Goal: Ask a question

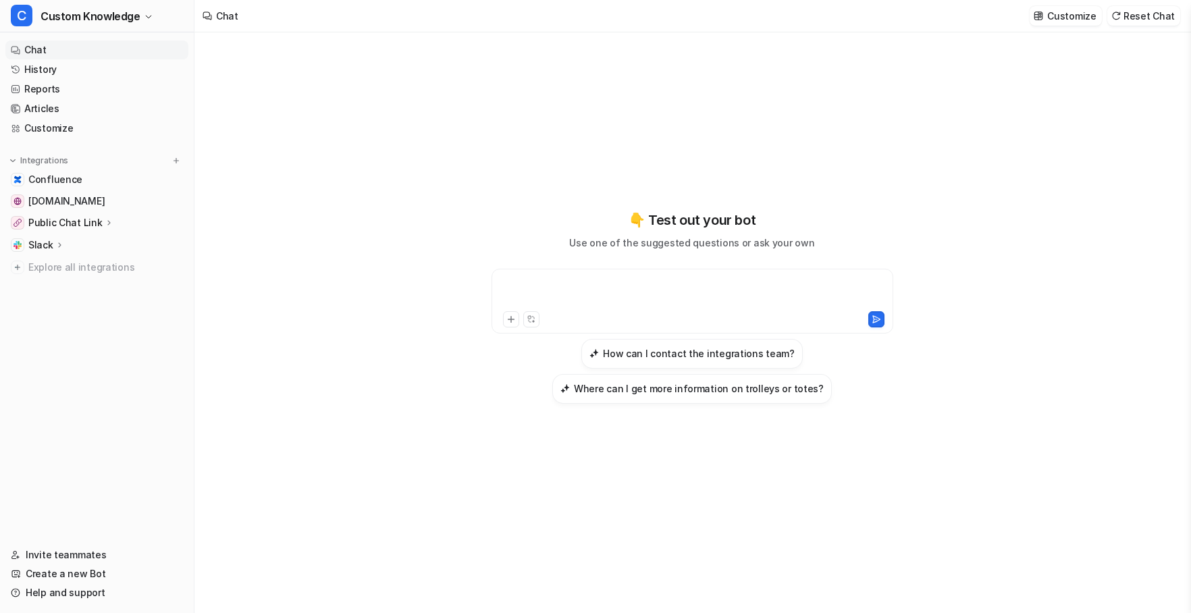
click at [578, 286] on div at bounding box center [692, 293] width 395 height 31
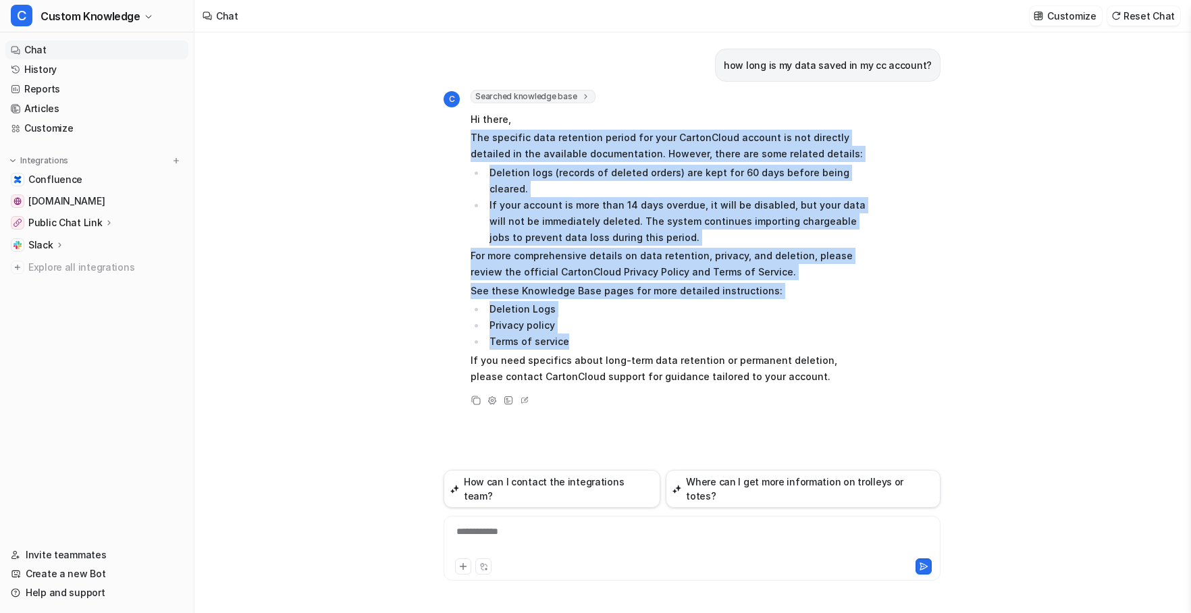
drag, startPoint x: 575, startPoint y: 326, endPoint x: 463, endPoint y: 138, distance: 218.9
click at [463, 138] on div "C Searched knowledge base search_queries : [ "data retention period", "how long…" at bounding box center [655, 238] width 422 height 297
copy span "The specific data retention period for your CartonCloud account is not directly…"
click at [529, 301] on li "Deletion Logs" at bounding box center [676, 309] width 380 height 16
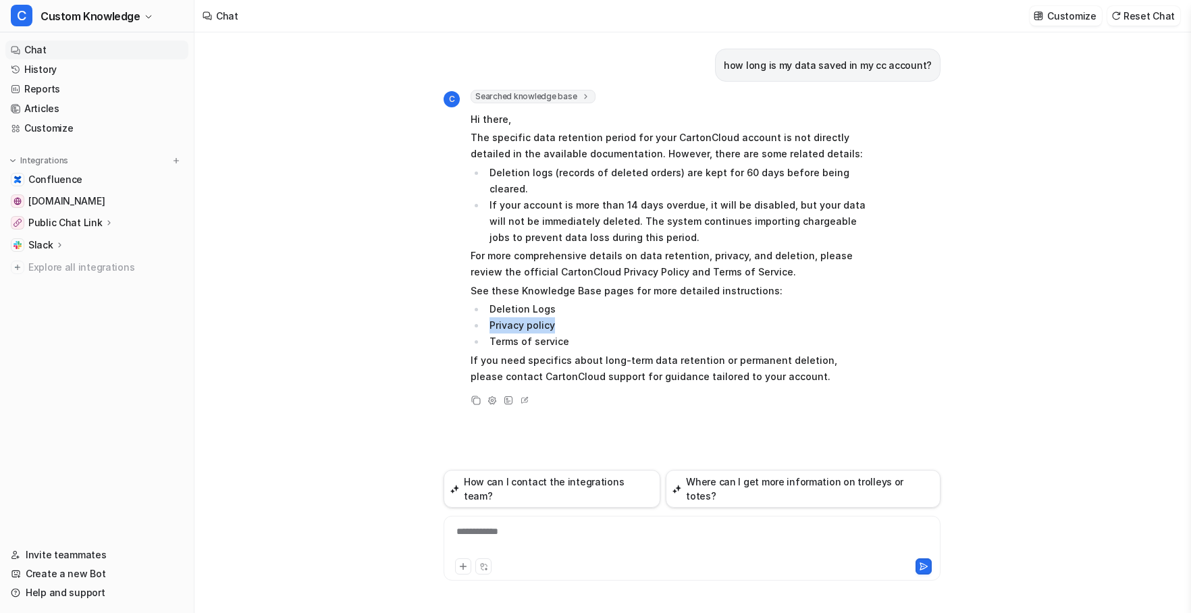
drag, startPoint x: 559, startPoint y: 313, endPoint x: 491, endPoint y: 313, distance: 68.2
click at [491, 317] on li "Privacy policy" at bounding box center [676, 325] width 380 height 16
drag, startPoint x: 571, startPoint y: 319, endPoint x: 489, endPoint y: 323, distance: 81.8
click at [489, 334] on li "Terms of service" at bounding box center [676, 342] width 380 height 16
copy li "Terms of service"
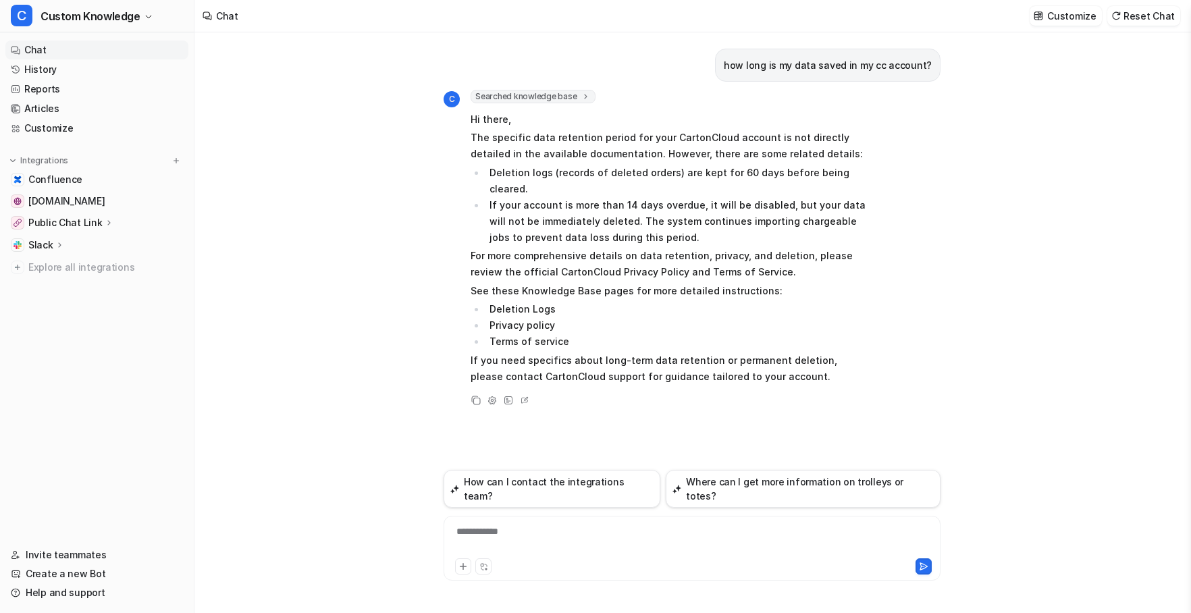
click at [546, 536] on div "**********" at bounding box center [692, 540] width 490 height 31
paste div
click at [925, 567] on icon at bounding box center [923, 566] width 9 height 9
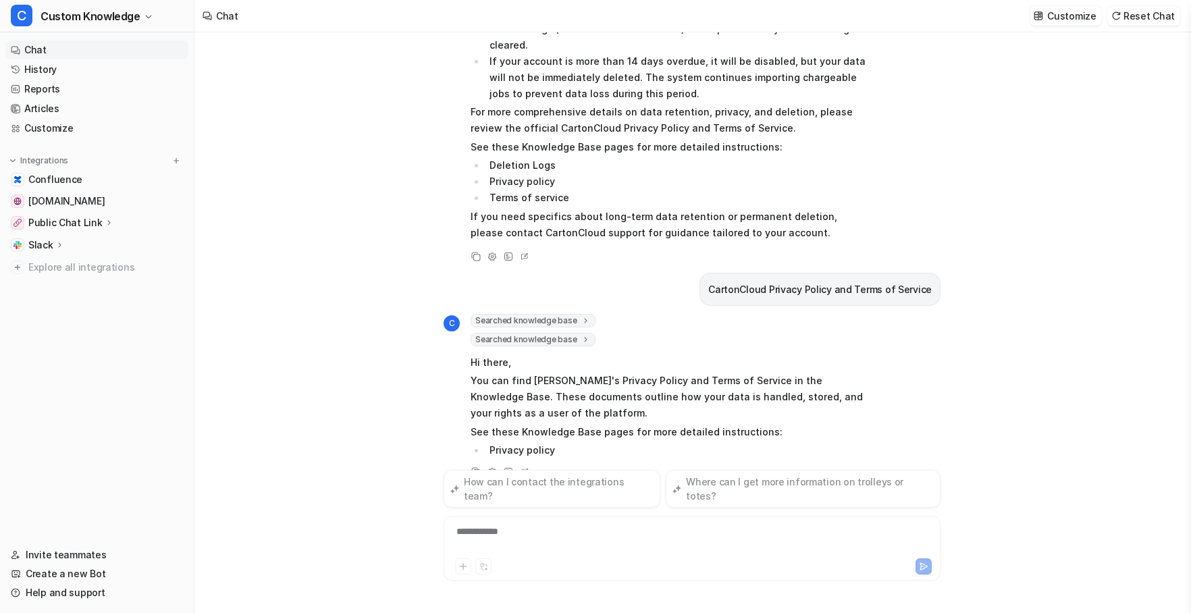
scroll to position [181, 0]
